Goal: Task Accomplishment & Management: Manage account settings

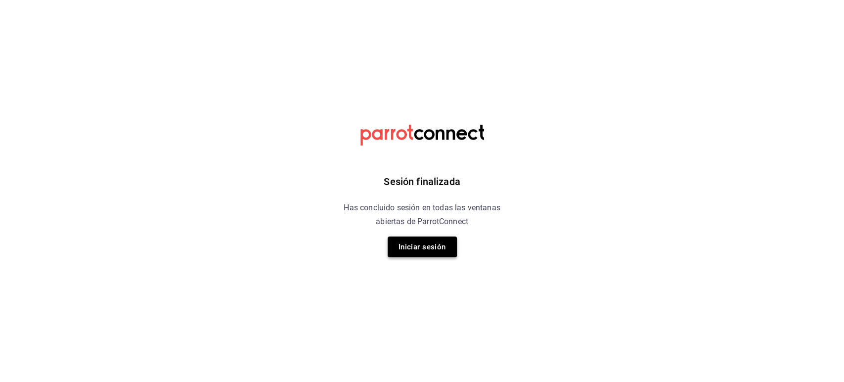
click at [397, 248] on button "Iniciar sesión" at bounding box center [421, 246] width 69 height 21
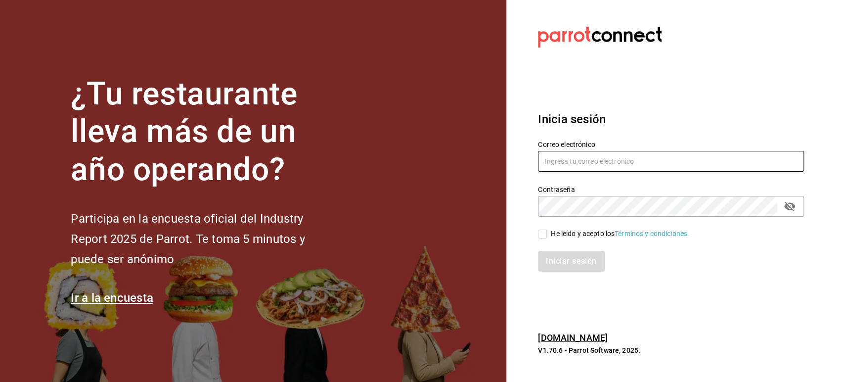
click at [562, 161] on input "text" at bounding box center [671, 161] width 266 height 21
paste input "[EMAIL_ADDRESS][DOMAIN_NAME]"
type input "[EMAIL_ADDRESS][DOMAIN_NAME]"
click at [546, 237] on input "He leído y acepto los Términos y condiciones." at bounding box center [542, 233] width 9 height 9
checkbox input "true"
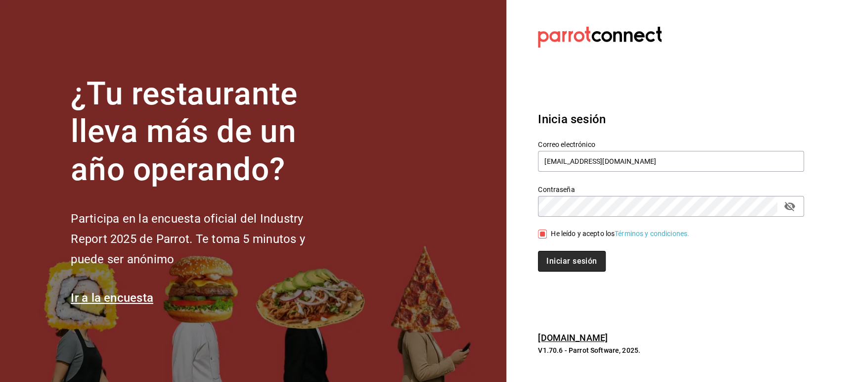
click at [557, 252] on button "Iniciar sesión" at bounding box center [571, 261] width 67 height 21
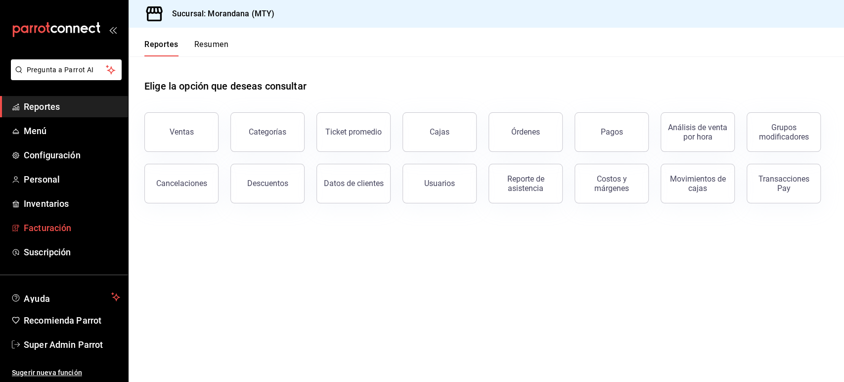
click at [48, 233] on span "Facturación" at bounding box center [72, 227] width 96 height 13
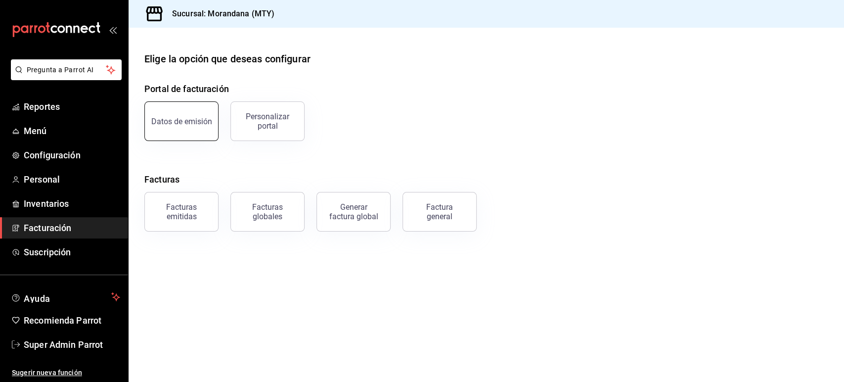
click at [180, 121] on div "Datos de emisión" at bounding box center [181, 121] width 61 height 9
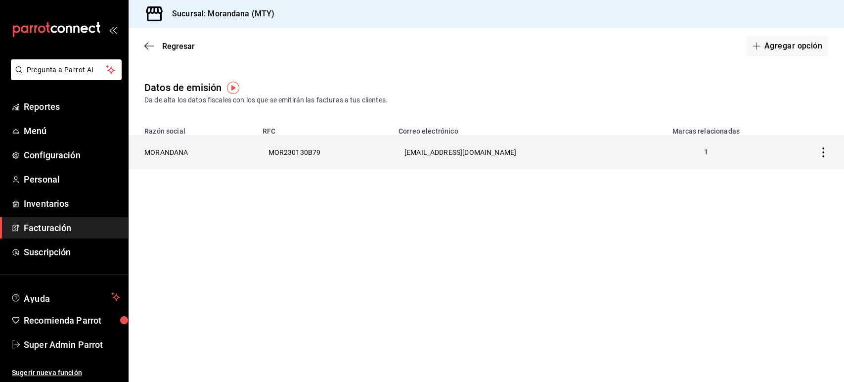
click at [187, 157] on th "MORANDANA" at bounding box center [193, 152] width 128 height 34
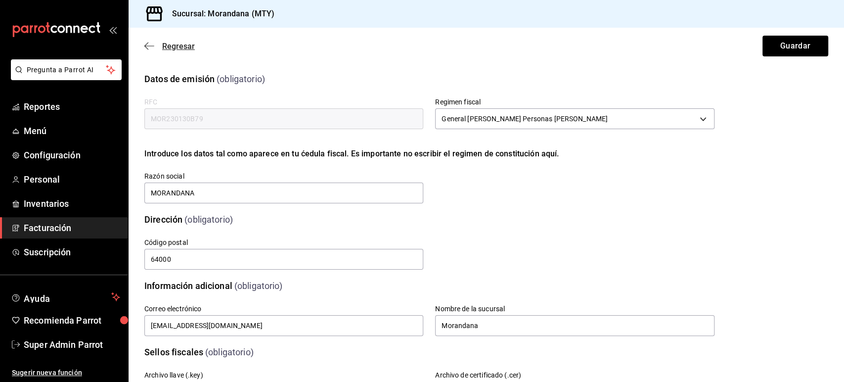
click at [154, 46] on icon "button" at bounding box center [149, 46] width 10 height 9
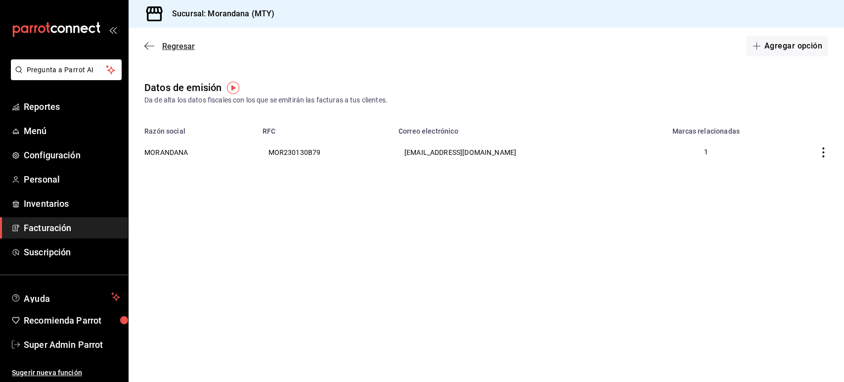
click at [150, 49] on icon "button" at bounding box center [149, 46] width 10 height 9
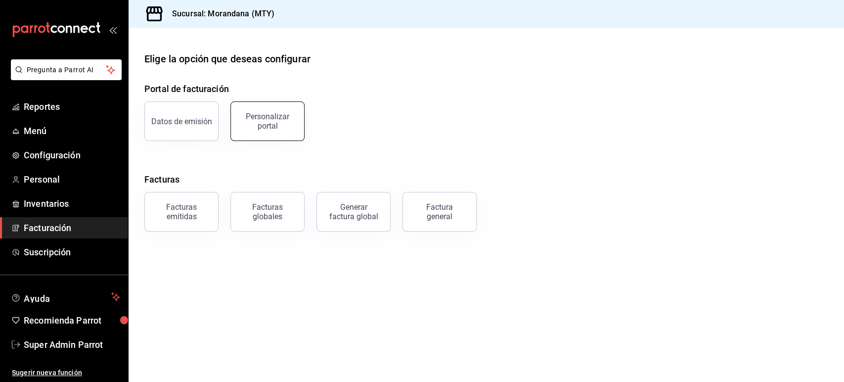
click at [281, 125] on div "Personalizar portal" at bounding box center [267, 121] width 61 height 19
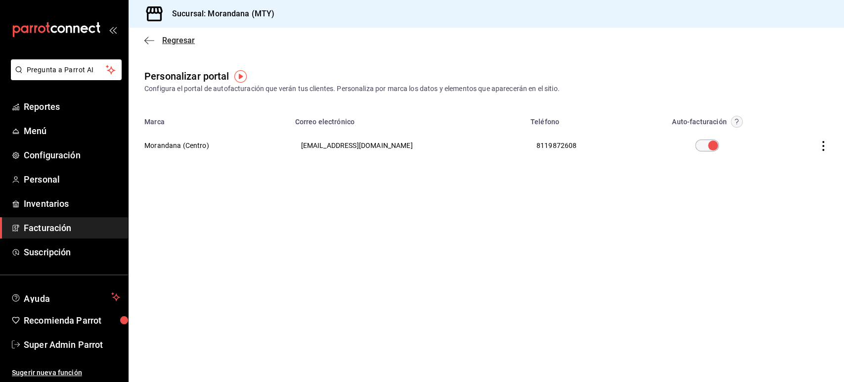
click at [150, 39] on icon "button" at bounding box center [149, 40] width 10 height 9
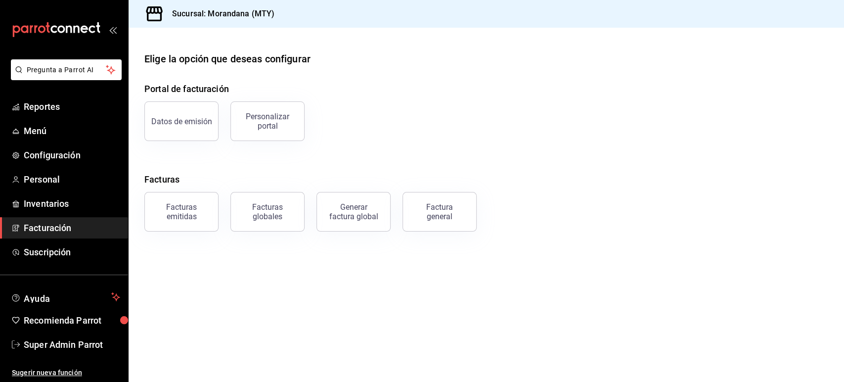
click at [290, 172] on h4 "Facturas" at bounding box center [486, 178] width 684 height 13
click at [271, 122] on div "Personalizar portal" at bounding box center [267, 121] width 61 height 19
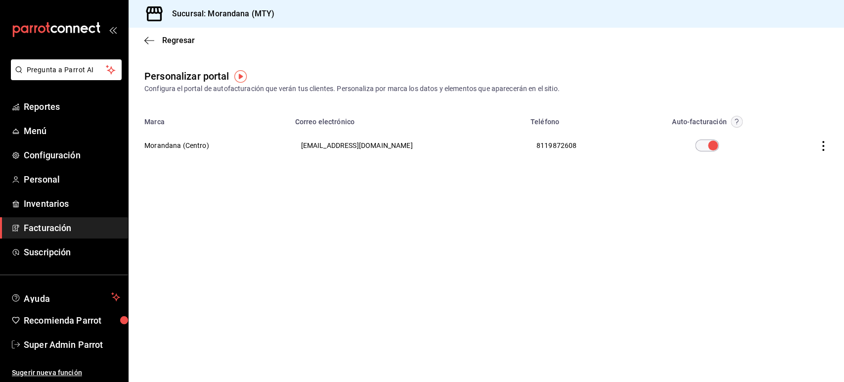
click at [824, 142] on icon "button" at bounding box center [823, 146] width 10 height 10
click at [777, 138] on li "Editar" at bounding box center [778, 133] width 99 height 25
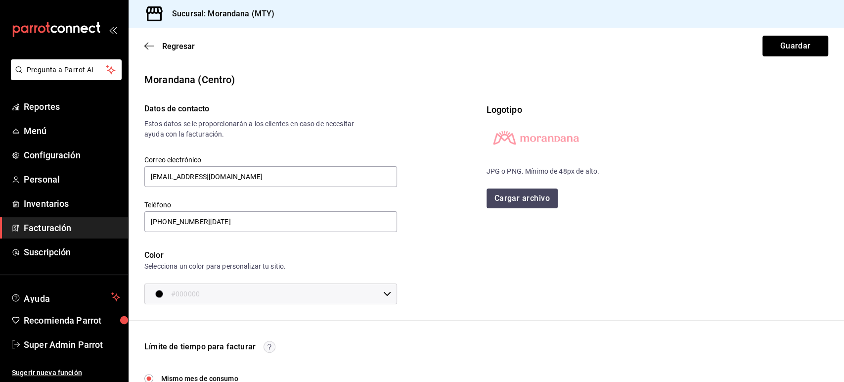
scroll to position [225, 0]
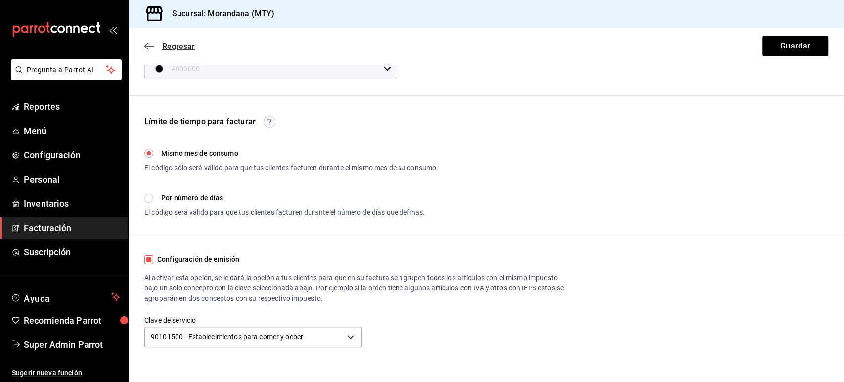
click at [153, 45] on icon "button" at bounding box center [149, 46] width 10 height 9
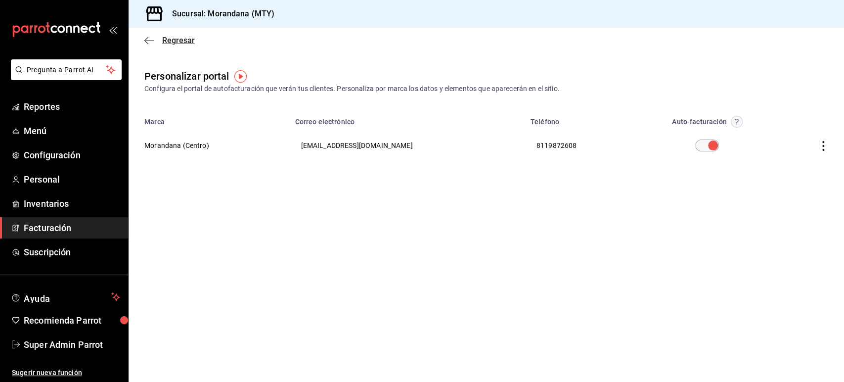
click at [152, 43] on icon "button" at bounding box center [149, 40] width 10 height 9
